Goal: Task Accomplishment & Management: Use online tool/utility

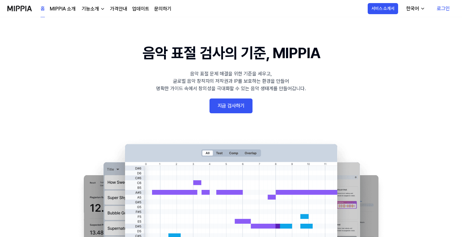
click at [218, 104] on link "지금 검사하기" at bounding box center [231, 105] width 43 height 15
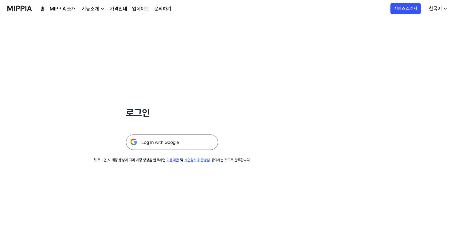
click at [182, 144] on img at bounding box center [172, 141] width 92 height 15
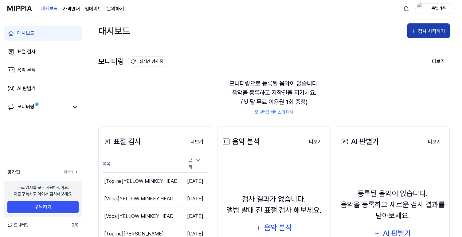
click at [418, 34] on div "검사 시작하기" at bounding box center [429, 31] width 36 height 8
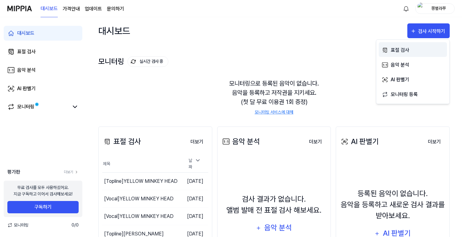
click at [406, 50] on div "표절 검사" at bounding box center [418, 50] width 54 height 8
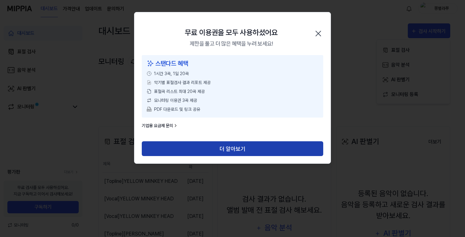
click at [240, 145] on button "더 알아보기" at bounding box center [232, 148] width 181 height 15
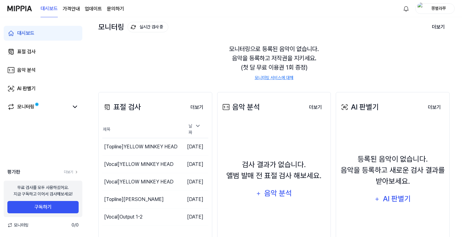
scroll to position [69, 0]
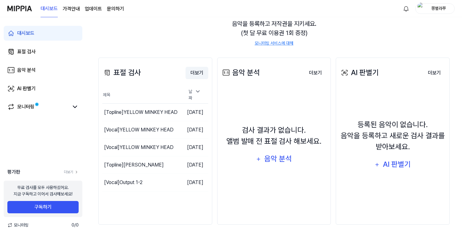
click at [196, 74] on button "더보기" at bounding box center [197, 73] width 23 height 12
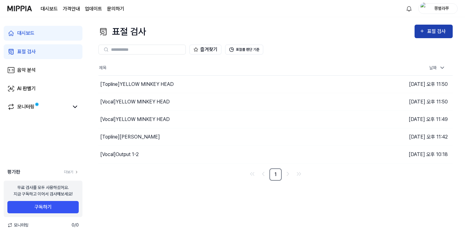
click at [428, 34] on div "표절 검사" at bounding box center [437, 31] width 21 height 8
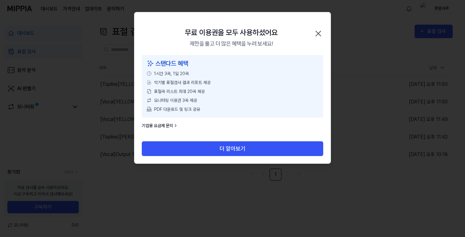
click at [311, 33] on div "무료 이용권을 모두 사용하셨어요 제한을 풀고 더 많은 혜택을 누려 보세요! 닫기" at bounding box center [232, 33] width 196 height 43
click at [323, 33] on div "무료 이용권을 모두 사용하셨어요 제한을 풀고 더 많은 혜택을 누려 보세요! 닫기" at bounding box center [232, 33] width 196 height 43
click at [318, 30] on icon "button" at bounding box center [318, 34] width 10 height 10
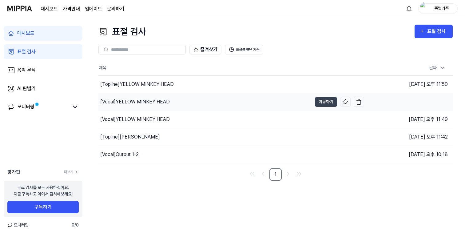
click at [146, 104] on div "[Vocal] YELLOW MINKEY HEAD" at bounding box center [134, 101] width 69 height 7
click at [161, 100] on div "[Vocal] YELLOW MINKEY HEAD" at bounding box center [134, 101] width 69 height 7
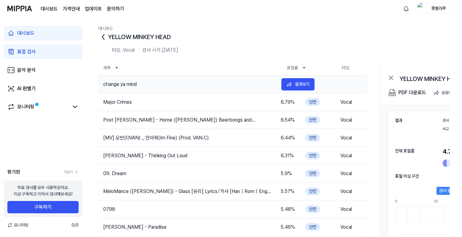
click at [243, 90] on tr "change ya mind 7 % 안전 Vocal 결과보기" at bounding box center [232, 84] width 269 height 18
click at [101, 32] on icon at bounding box center [103, 37] width 10 height 10
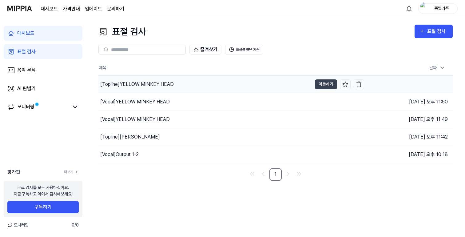
click at [126, 85] on div "[Topline] YELLOW MINKEY HEAD" at bounding box center [136, 84] width 73 height 7
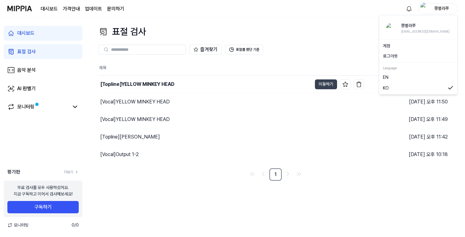
click at [432, 4] on div "쫑별라쭈" at bounding box center [437, 8] width 39 height 10
click at [405, 56] on button "로그아웃" at bounding box center [418, 56] width 71 height 6
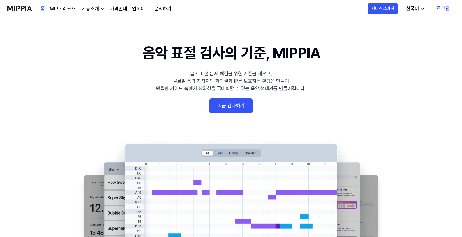
click at [445, 6] on link "로그인" at bounding box center [443, 8] width 23 height 17
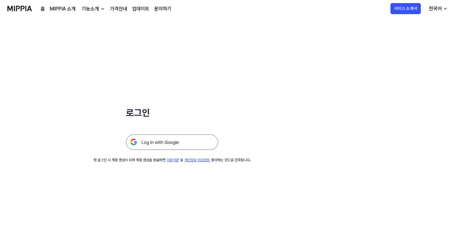
click at [179, 145] on img at bounding box center [172, 141] width 92 height 15
